Goal: Task Accomplishment & Management: Manage account settings

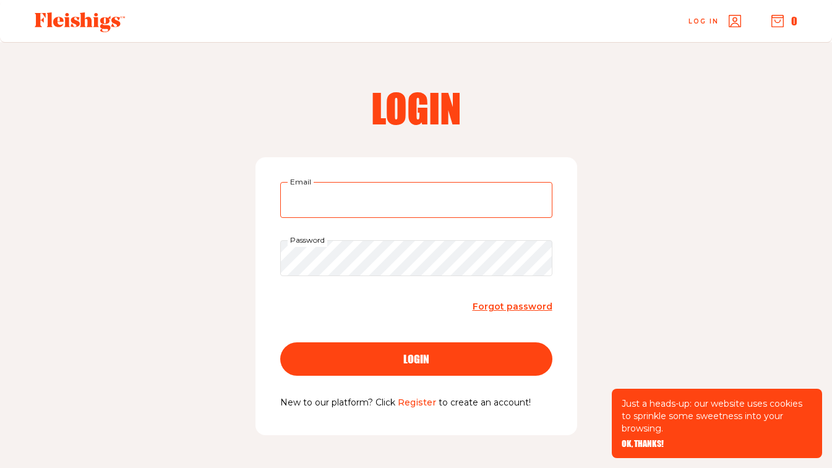
click at [359, 202] on input "Email" at bounding box center [416, 200] width 272 height 36
type input "[EMAIL_ADDRESS][DOMAIN_NAME]"
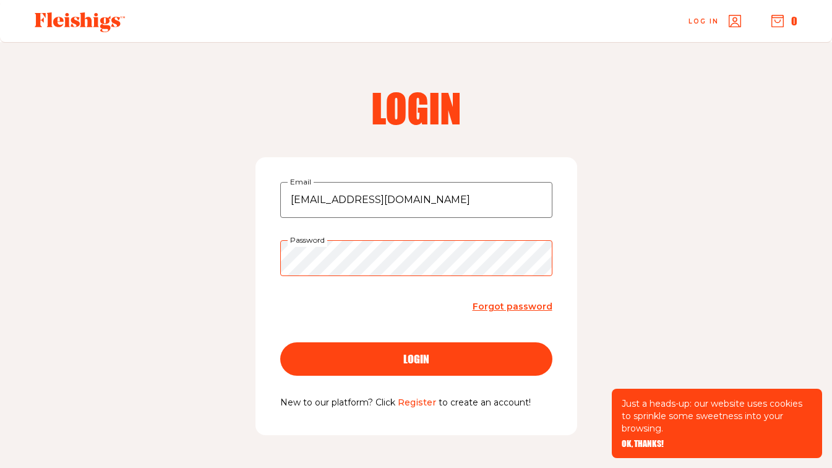
click at [280, 342] on button "login" at bounding box center [416, 358] width 272 height 33
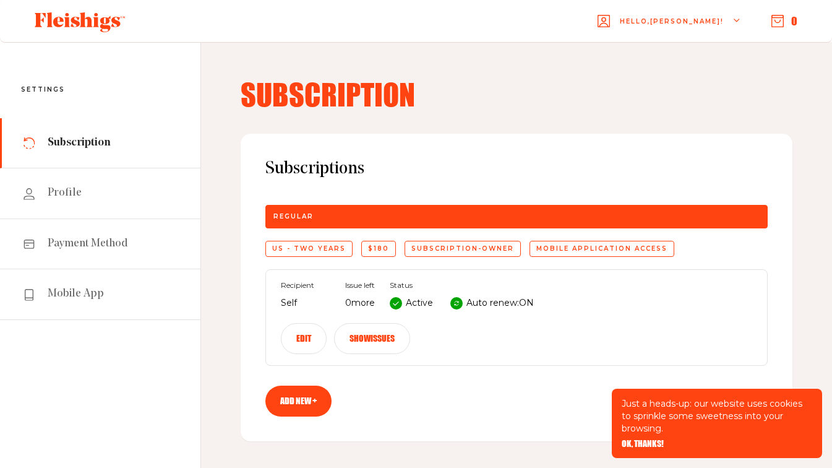
click at [459, 302] on icon at bounding box center [456, 303] width 6 height 6
click at [303, 339] on button "Edit" at bounding box center [304, 338] width 46 height 31
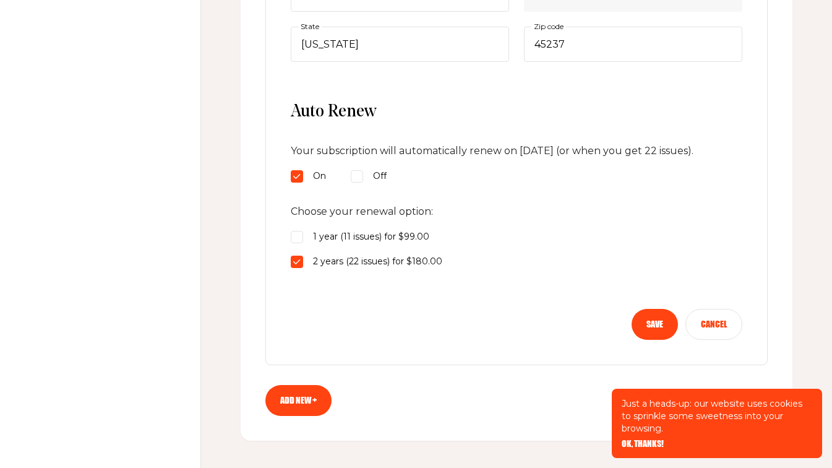
scroll to position [606, 0]
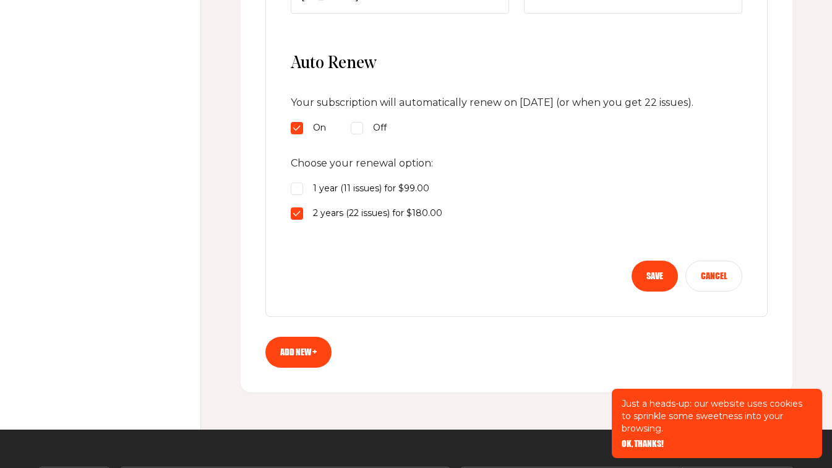
click at [361, 134] on input "Off" at bounding box center [357, 128] width 12 height 12
radio input "true"
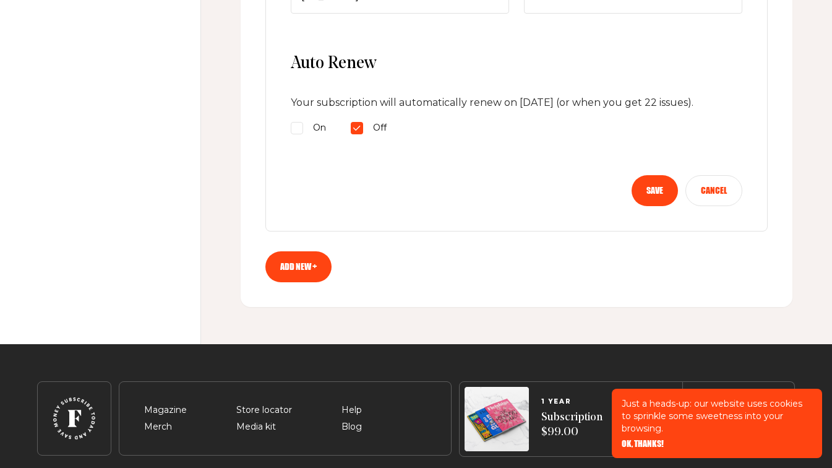
click at [652, 206] on button "Save" at bounding box center [654, 190] width 46 height 31
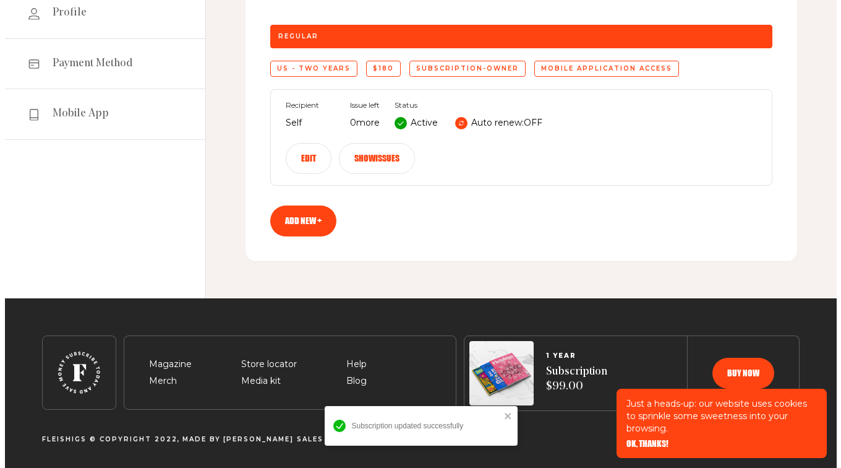
scroll to position [0, 0]
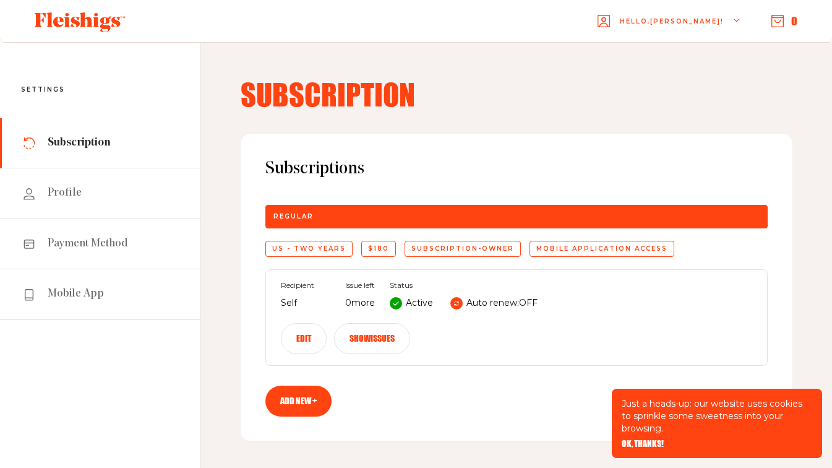
click at [690, 20] on span "Hello, Rena !" at bounding box center [672, 31] width 104 height 29
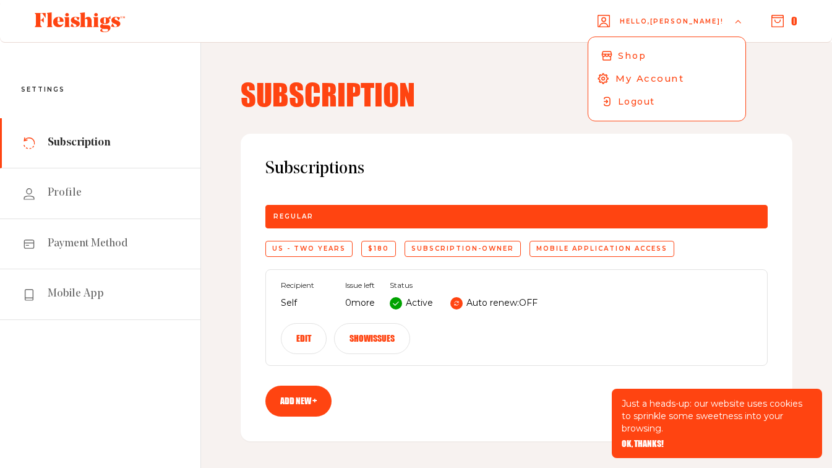
click at [673, 80] on span "My Account" at bounding box center [649, 79] width 69 height 14
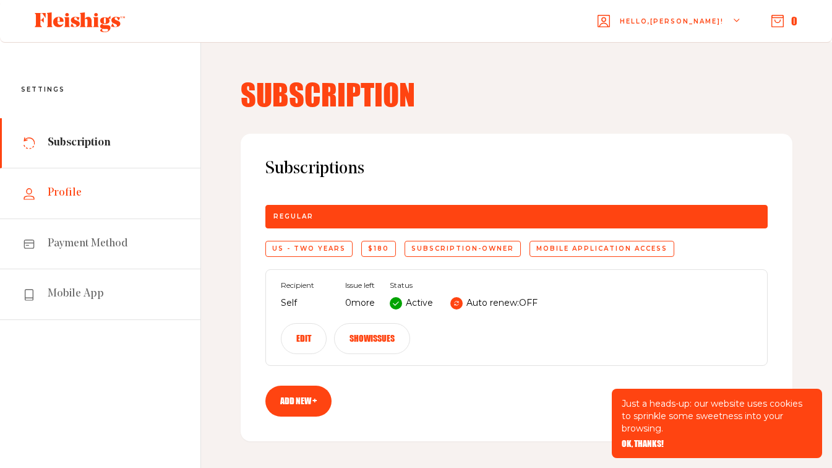
click at [61, 199] on span "Profile" at bounding box center [65, 193] width 34 height 15
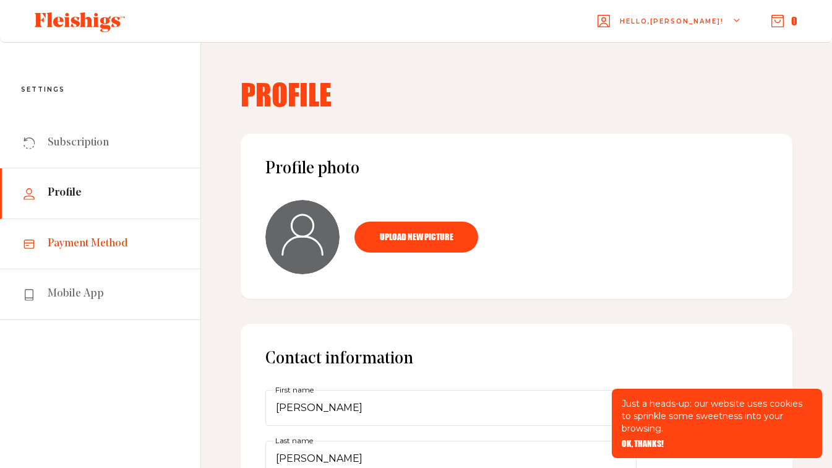
click at [71, 247] on span "Payment Method" at bounding box center [88, 243] width 80 height 15
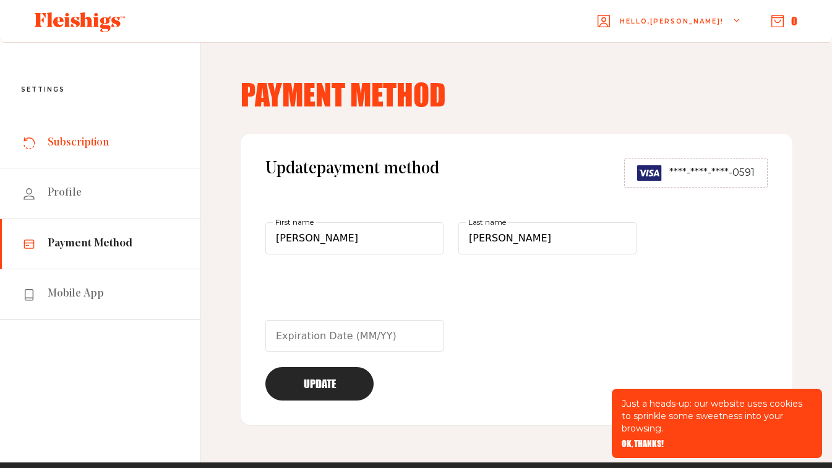
click at [58, 151] on link "Subscription" at bounding box center [100, 143] width 200 height 50
